Goal: Download file/media

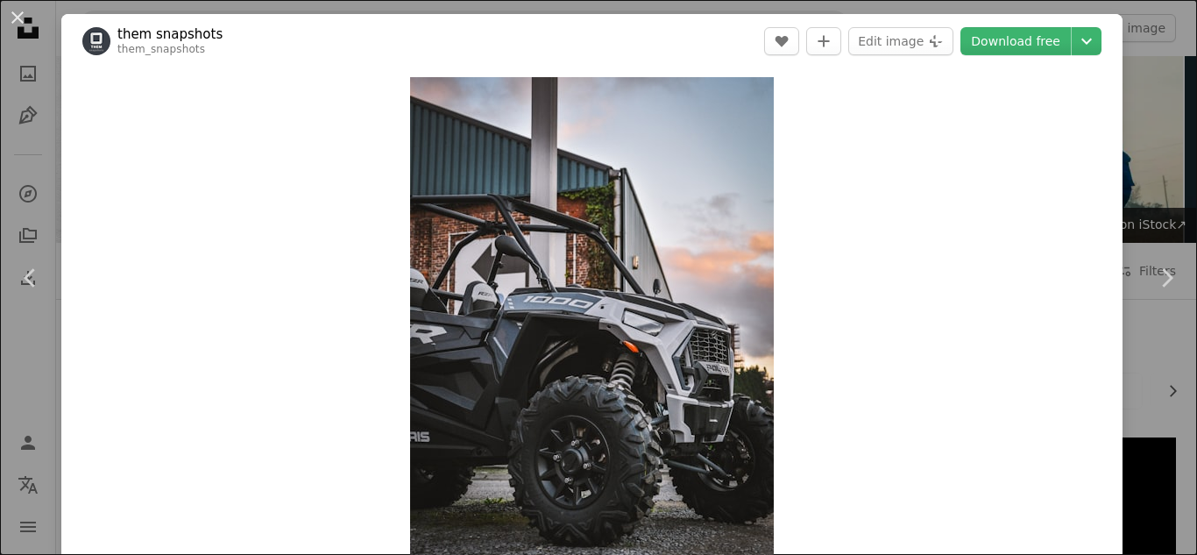
scroll to position [1140, 0]
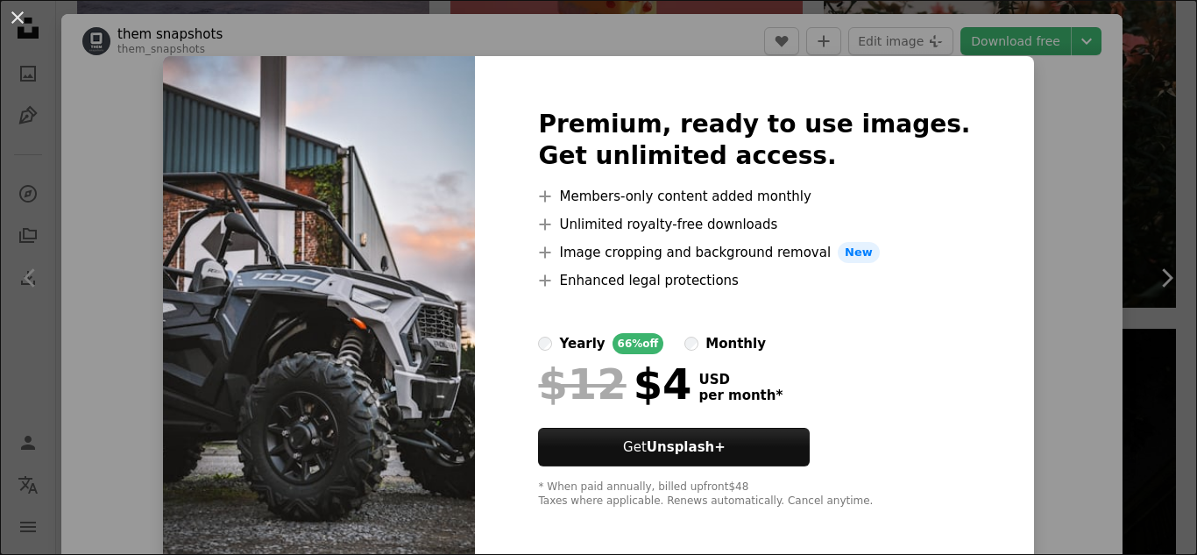
click at [222, 56] on img at bounding box center [319, 308] width 312 height 505
click at [1020, 216] on div "An X shape Premium, ready to use images. Get unlimited access. A plus sign Memb…" at bounding box center [598, 277] width 1197 height 555
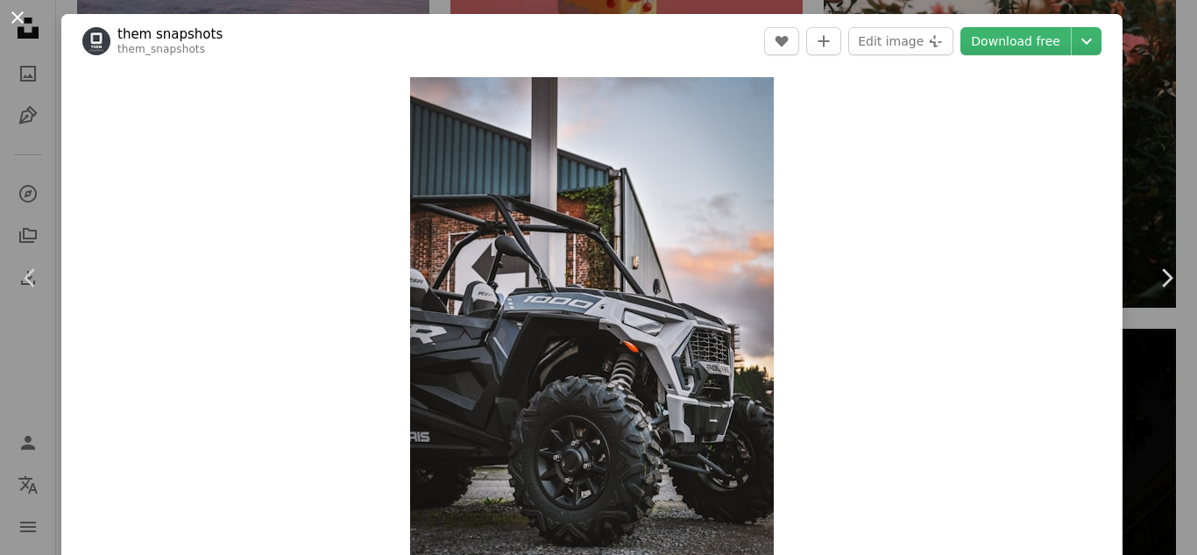
click at [16, 16] on button "An X shape" at bounding box center [17, 17] width 21 height 21
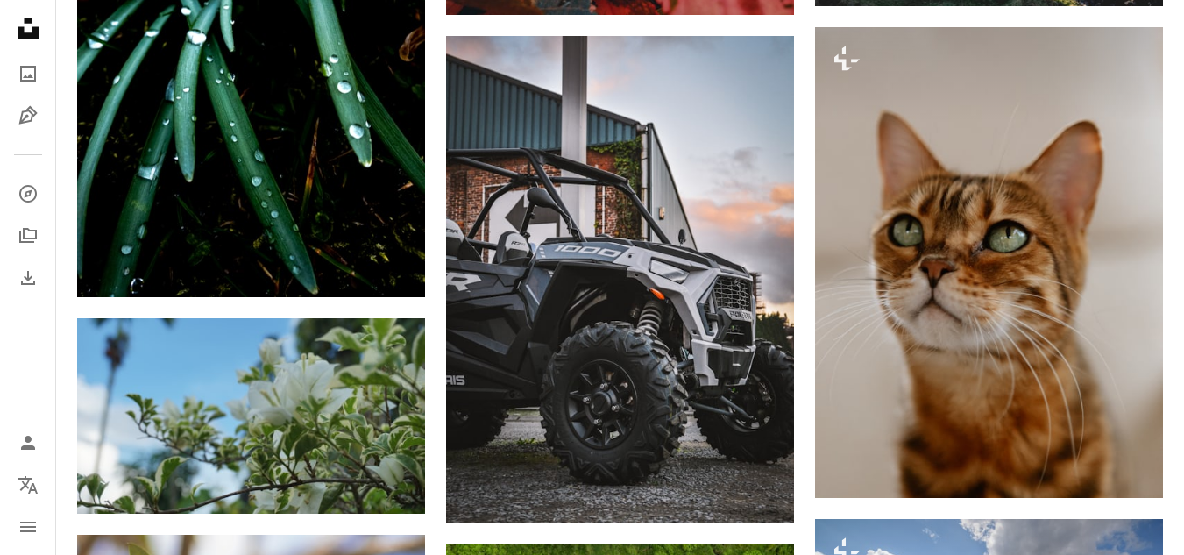
scroll to position [351, 0]
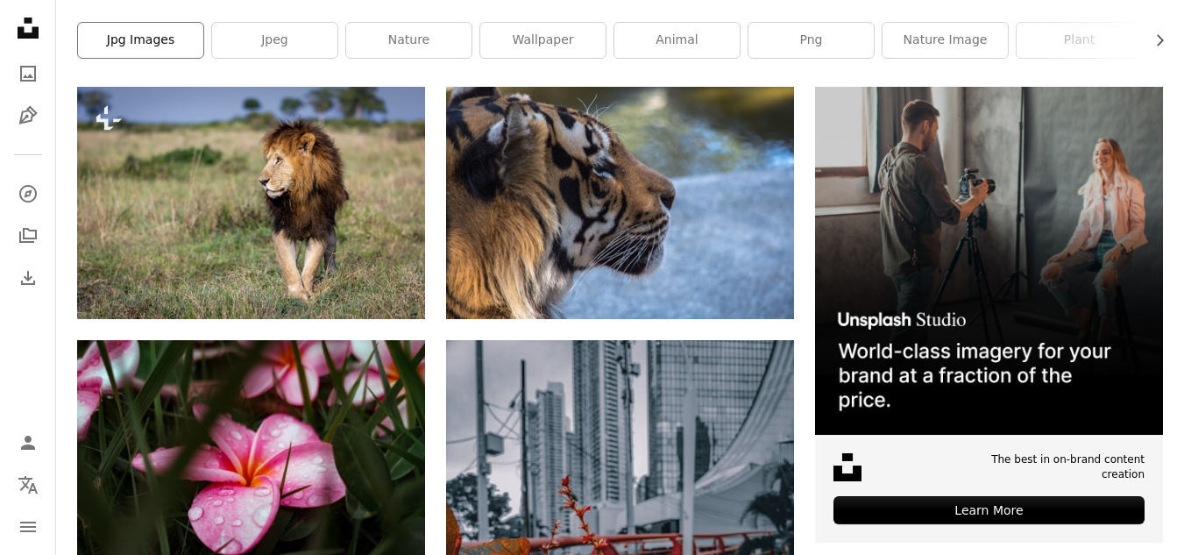
drag, startPoint x: 151, startPoint y: 35, endPoint x: 181, endPoint y: 36, distance: 30.7
click at [151, 35] on link "jpg images" at bounding box center [140, 40] width 125 height 35
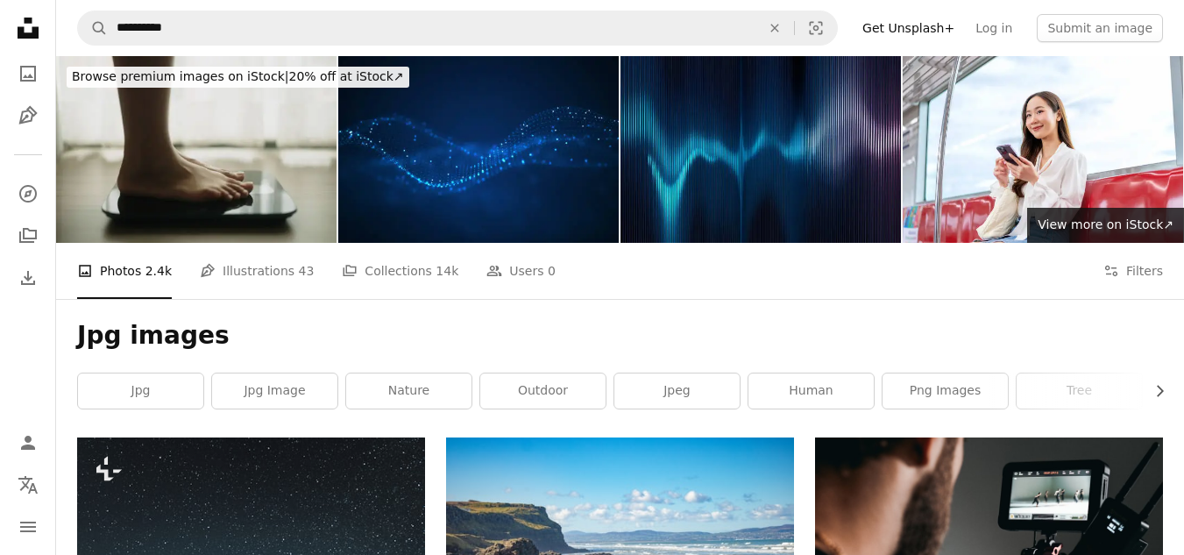
click at [174, 137] on img at bounding box center [196, 149] width 281 height 187
